Goal: Navigation & Orientation: Go to known website

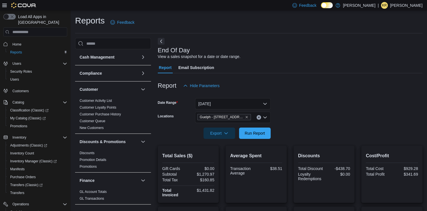
scroll to position [1, 0]
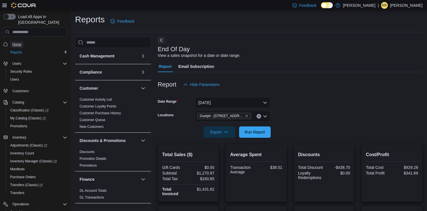
drag, startPoint x: 22, startPoint y: 38, endPoint x: 141, endPoint y: 12, distance: 121.8
click at [22, 41] on link "Home" at bounding box center [17, 44] width 14 height 7
